Goal: Task Accomplishment & Management: Manage account settings

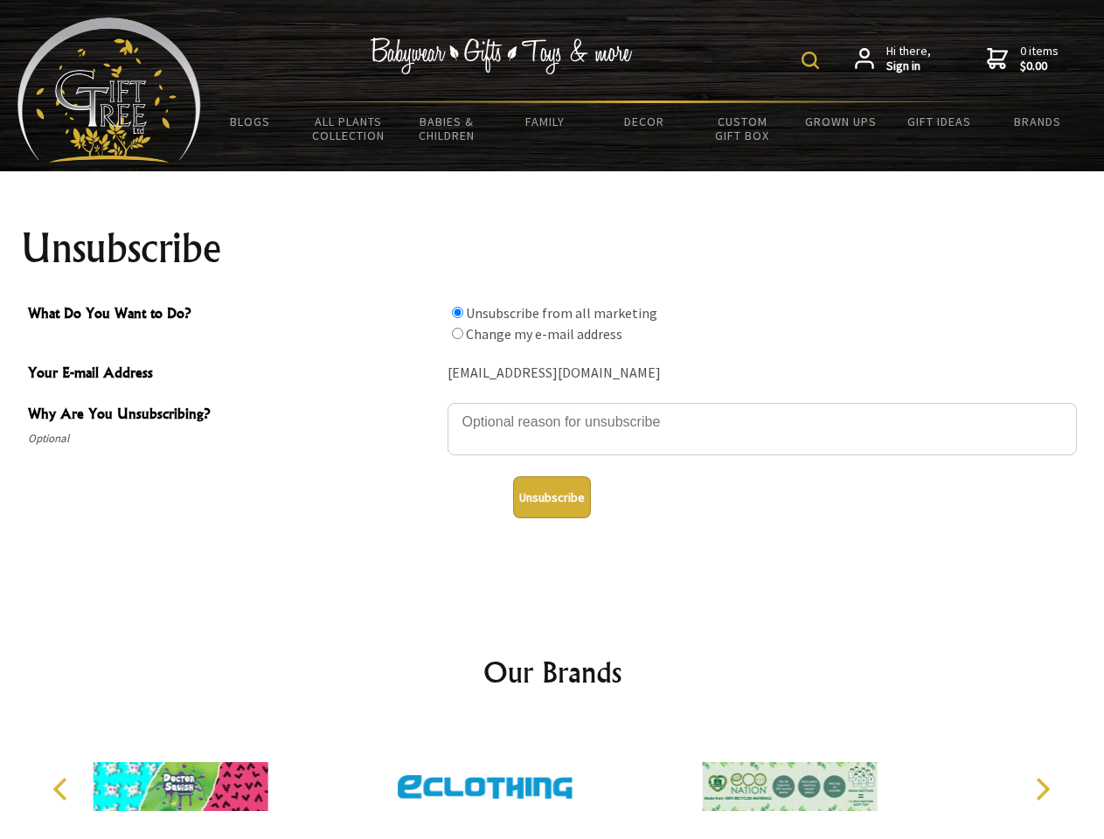
click at [813, 60] on img at bounding box center [809, 60] width 17 height 17
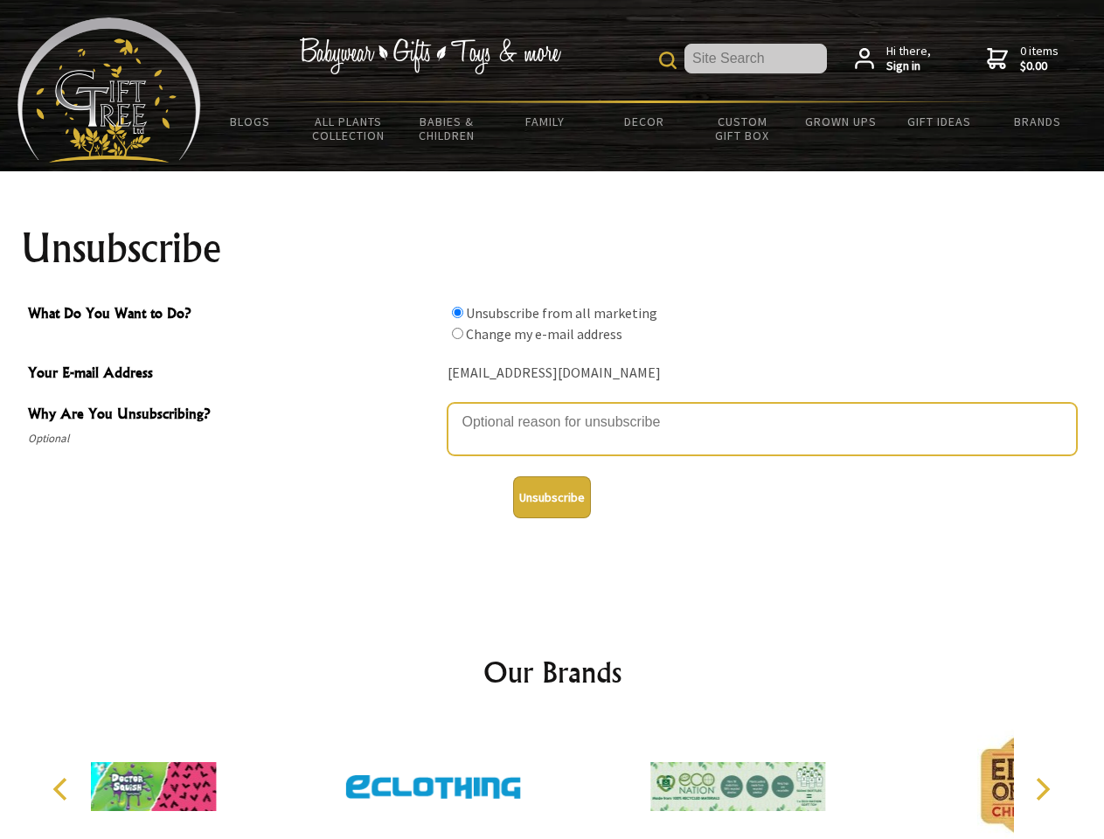
click at [552, 409] on textarea "Why Are You Unsubscribing?" at bounding box center [761, 429] width 629 height 52
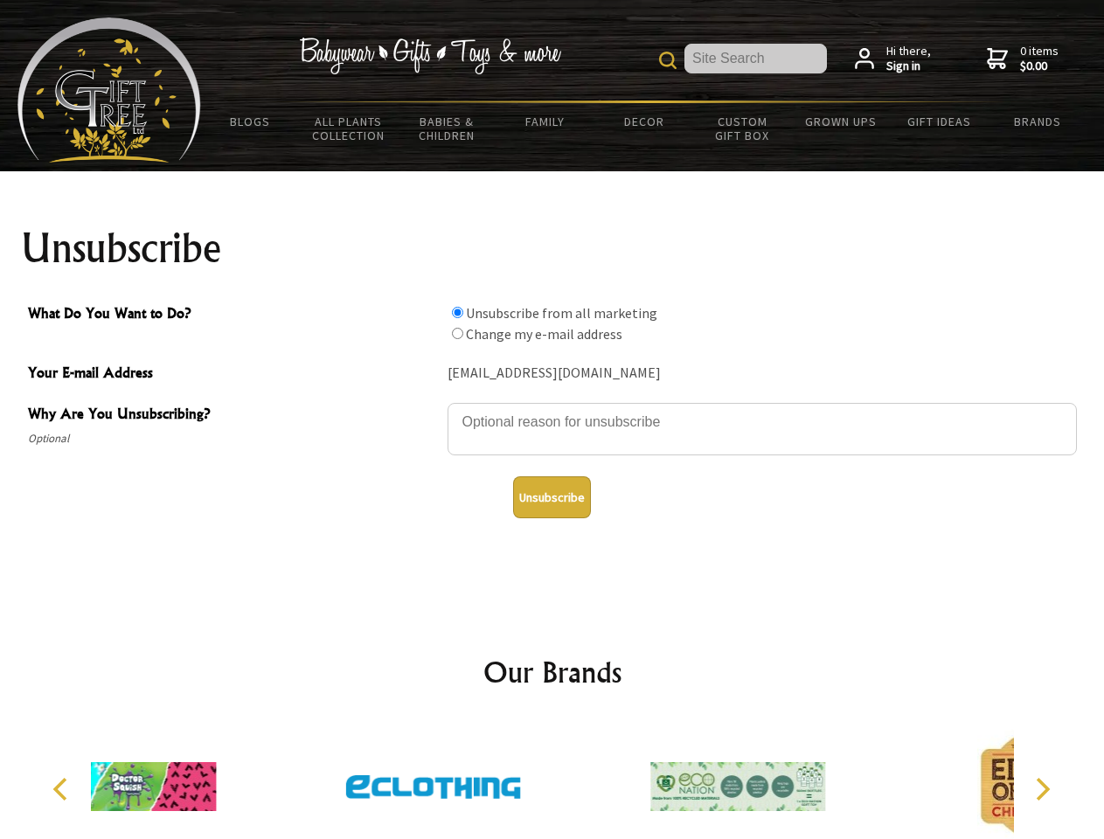
click at [457, 312] on input "What Do You Want to Do?" at bounding box center [457, 312] width 11 height 11
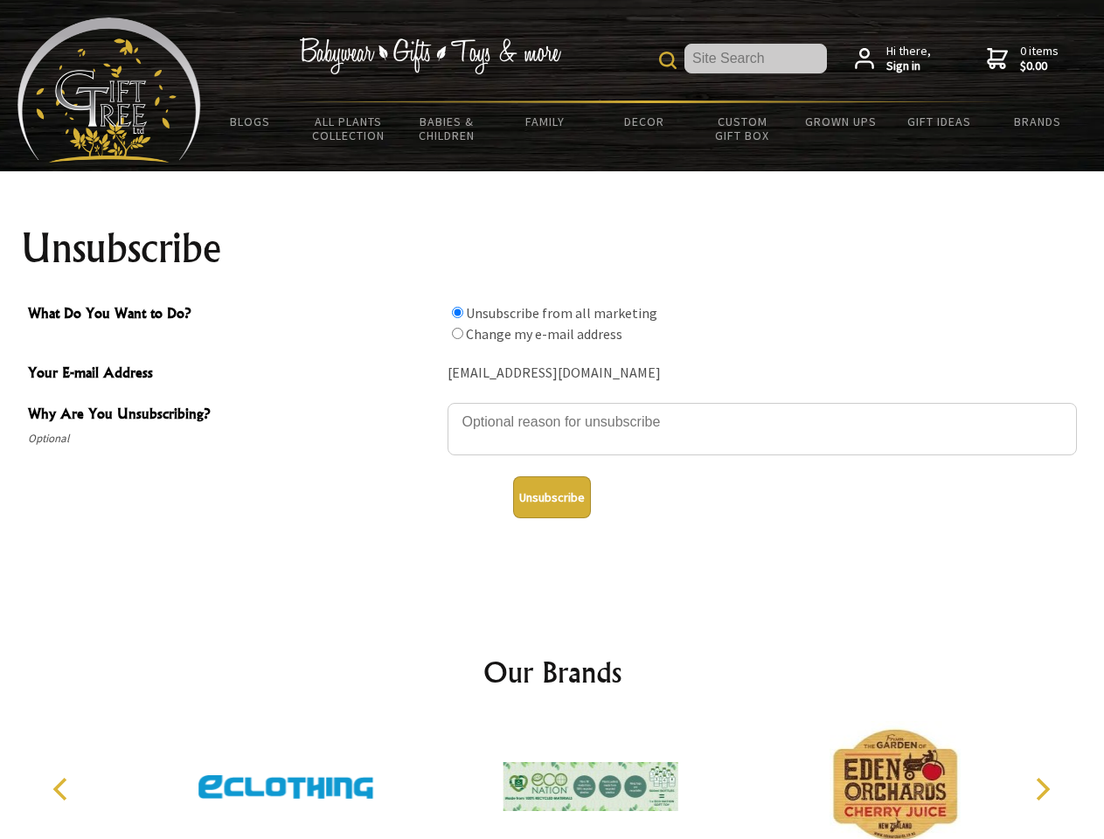
click at [457, 333] on input "What Do You Want to Do?" at bounding box center [457, 333] width 11 height 11
radio input "true"
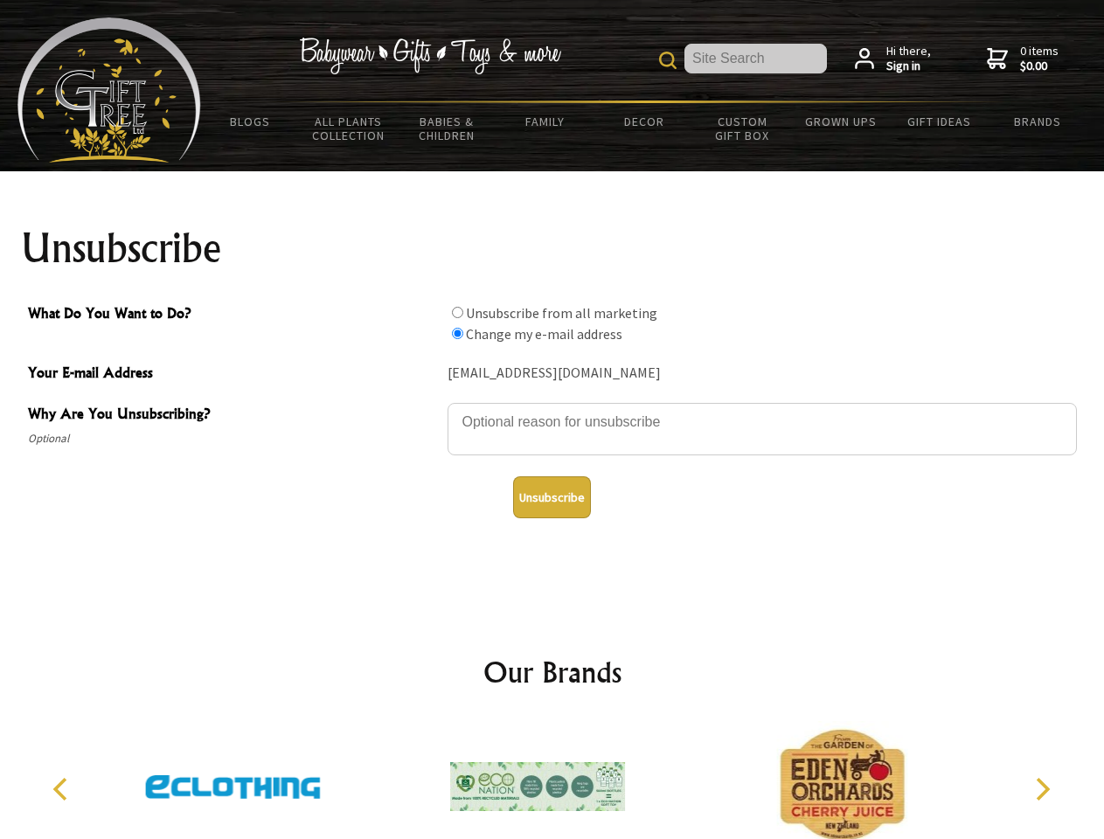
click at [551, 497] on button "Unsubscribe" at bounding box center [552, 497] width 78 height 42
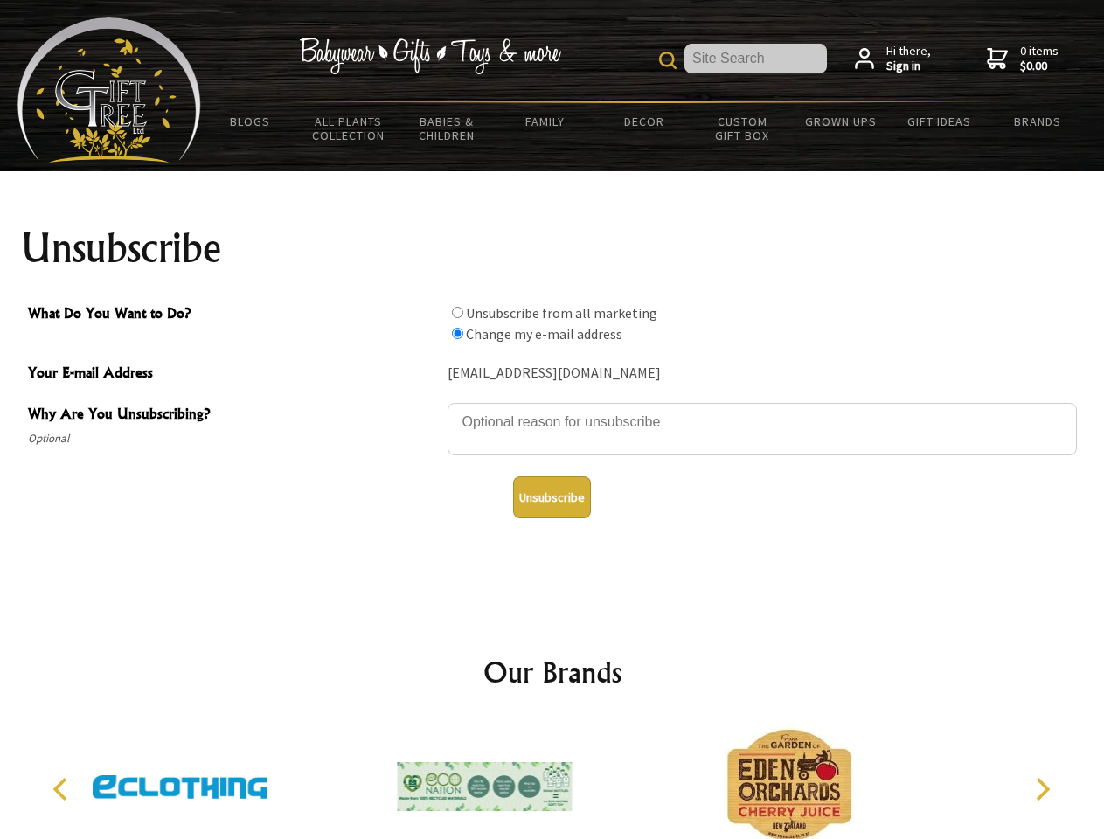
click at [63, 789] on icon "Previous" at bounding box center [62, 789] width 23 height 23
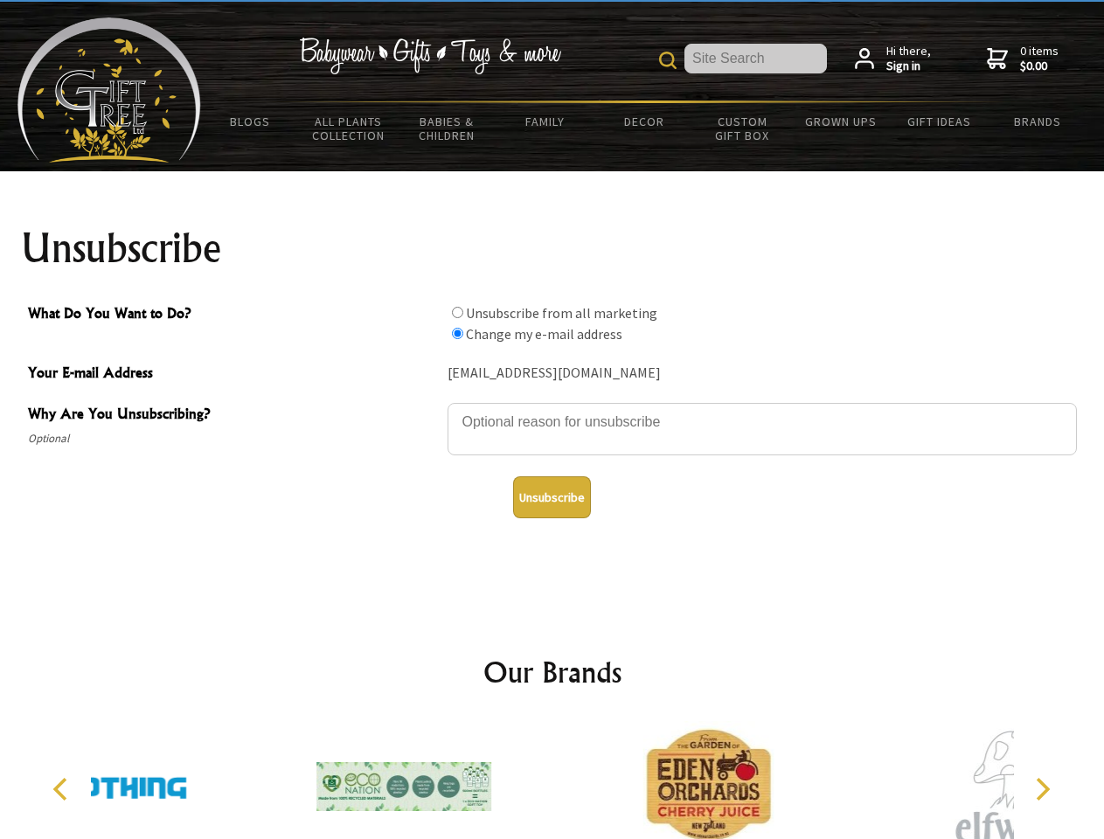
click at [1042, 789] on icon "Next" at bounding box center [1041, 789] width 23 height 23
